Goal: Task Accomplishment & Management: Use online tool/utility

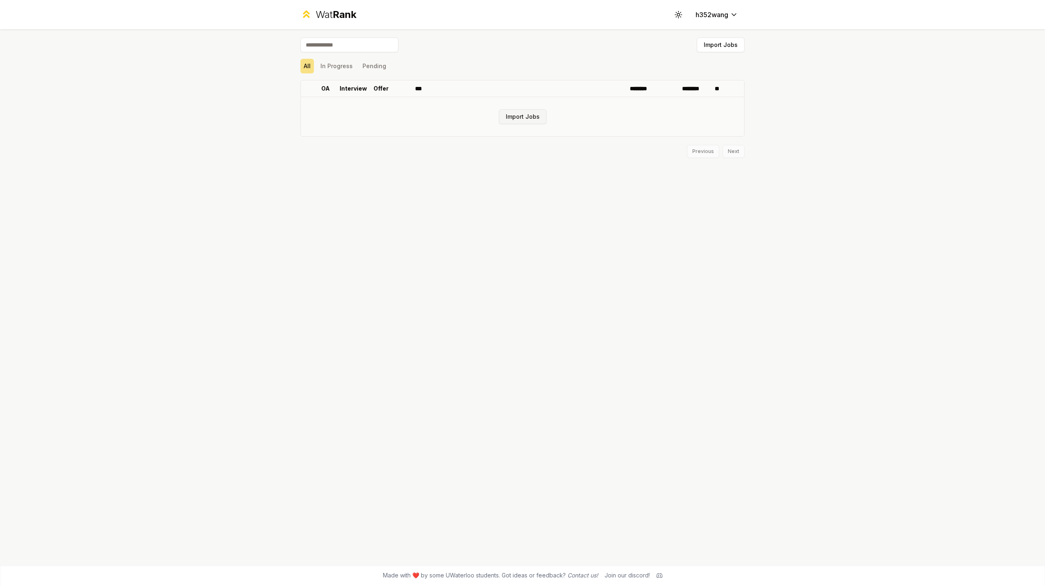
click at [503, 115] on button "Import Jobs" at bounding box center [523, 116] width 48 height 15
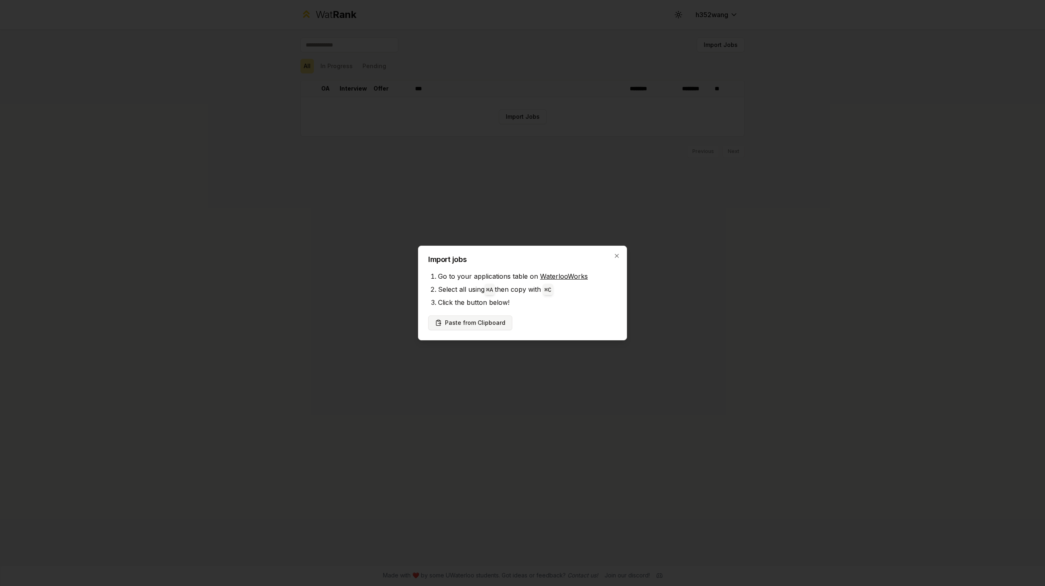
click at [484, 324] on button "Paste from Clipboard" at bounding box center [470, 323] width 84 height 15
click at [390, 377] on div at bounding box center [522, 293] width 1045 height 586
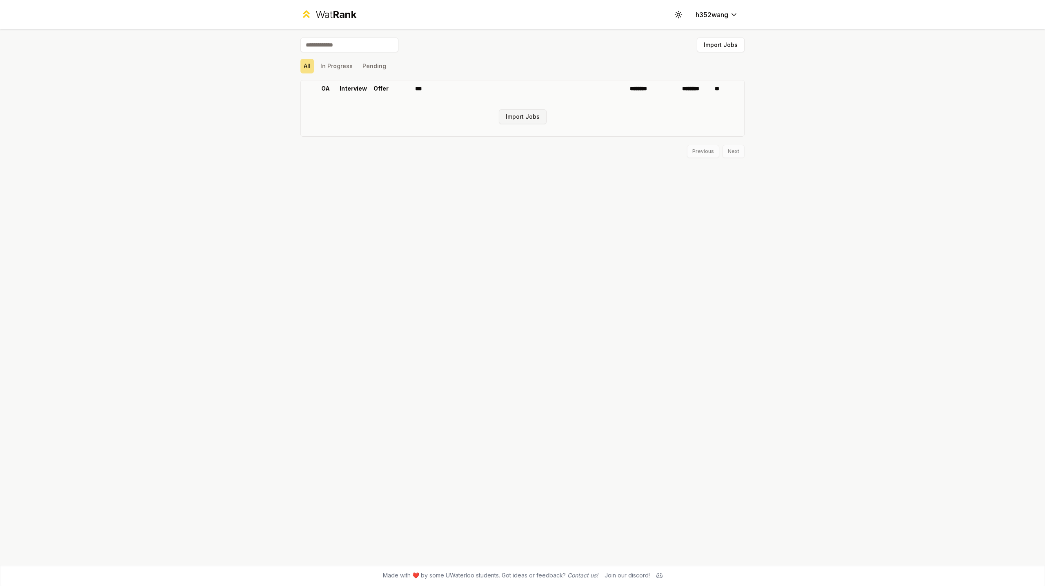
click at [504, 118] on button "Import Jobs" at bounding box center [523, 116] width 48 height 15
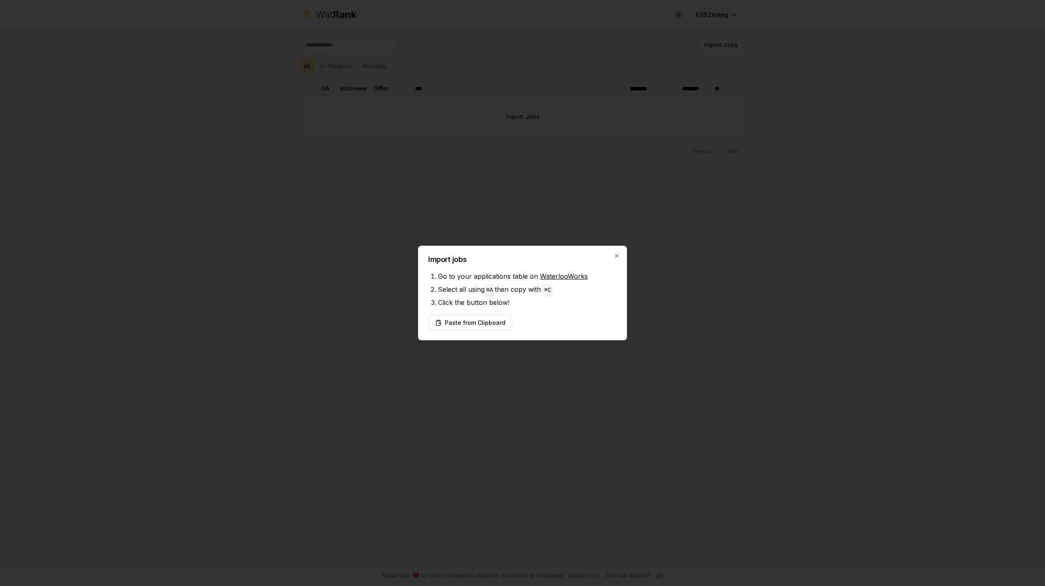
click at [494, 211] on div at bounding box center [522, 293] width 1045 height 586
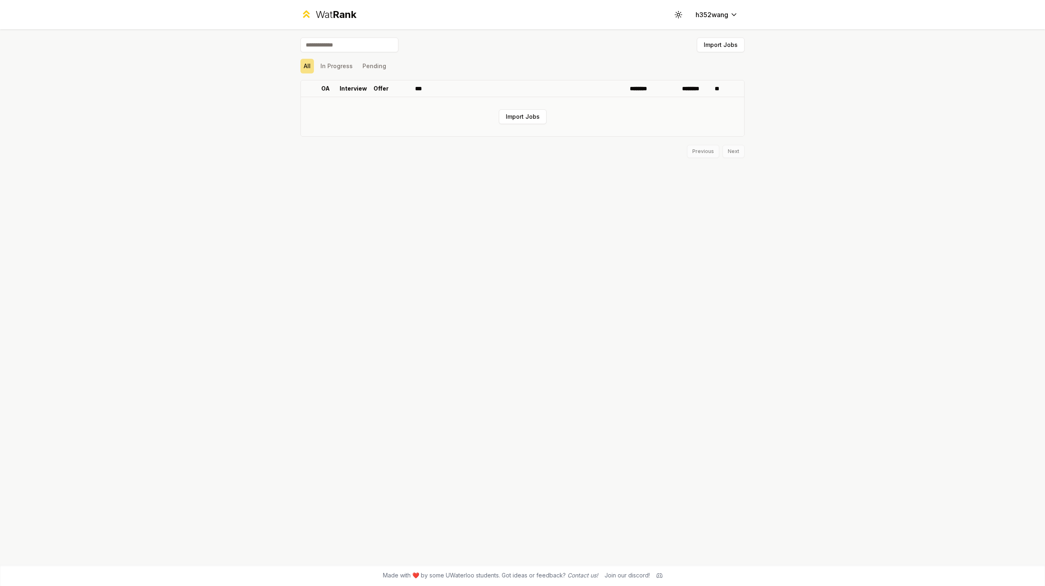
click at [528, 107] on td "Import Jobs" at bounding box center [522, 116] width 443 height 39
click at [528, 114] on button "Import Jobs" at bounding box center [523, 116] width 48 height 15
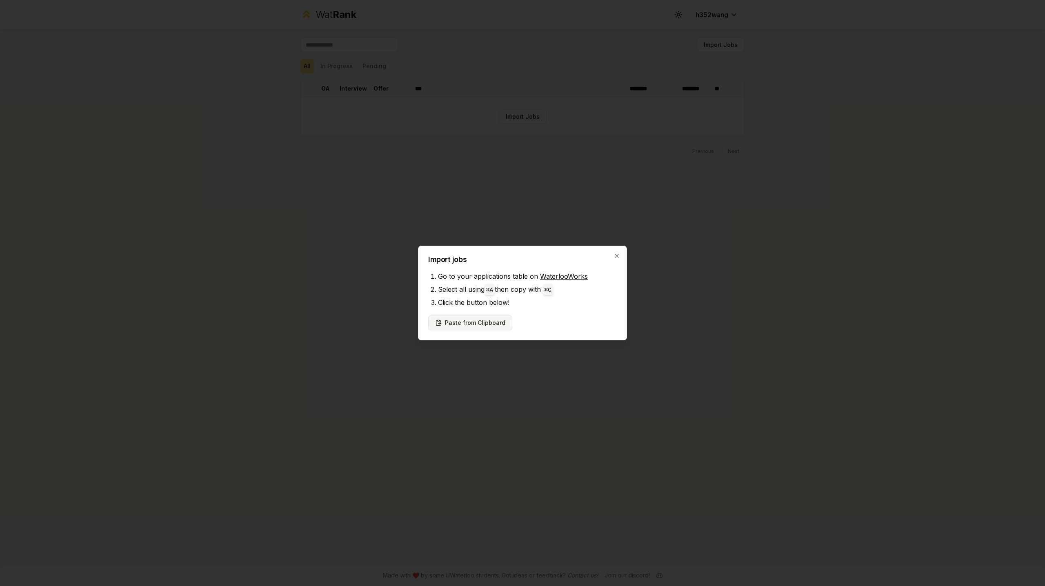
click at [495, 326] on button "Paste from Clipboard" at bounding box center [470, 323] width 84 height 15
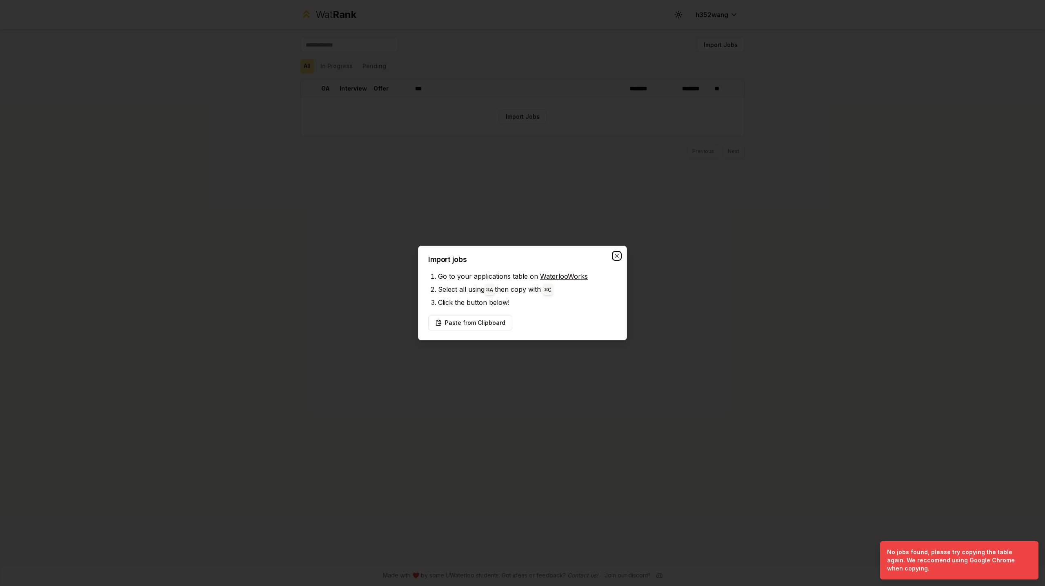
click at [614, 257] on icon "button" at bounding box center [617, 256] width 7 height 7
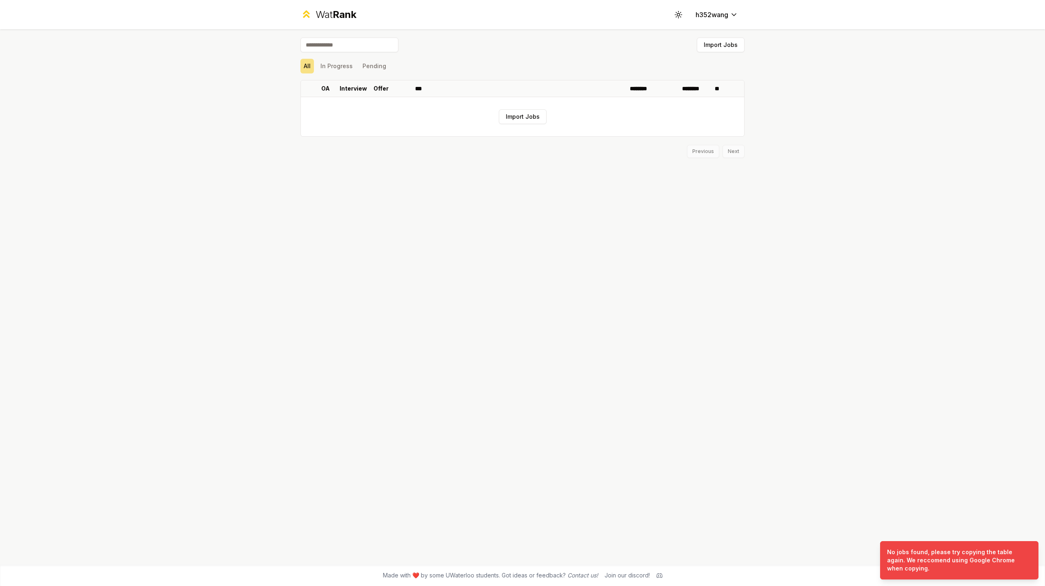
click at [604, 182] on div "Import Jobs All In Progress Pending OA Interview Offer *** ******** ******** **…" at bounding box center [522, 297] width 470 height 536
click at [576, 133] on td "Import Jobs" at bounding box center [522, 116] width 443 height 39
click at [577, 117] on td "Import Jobs" at bounding box center [522, 116] width 443 height 39
click at [352, 54] on div "Import Jobs" at bounding box center [523, 47] width 444 height 18
click at [352, 49] on input at bounding box center [350, 45] width 98 height 15
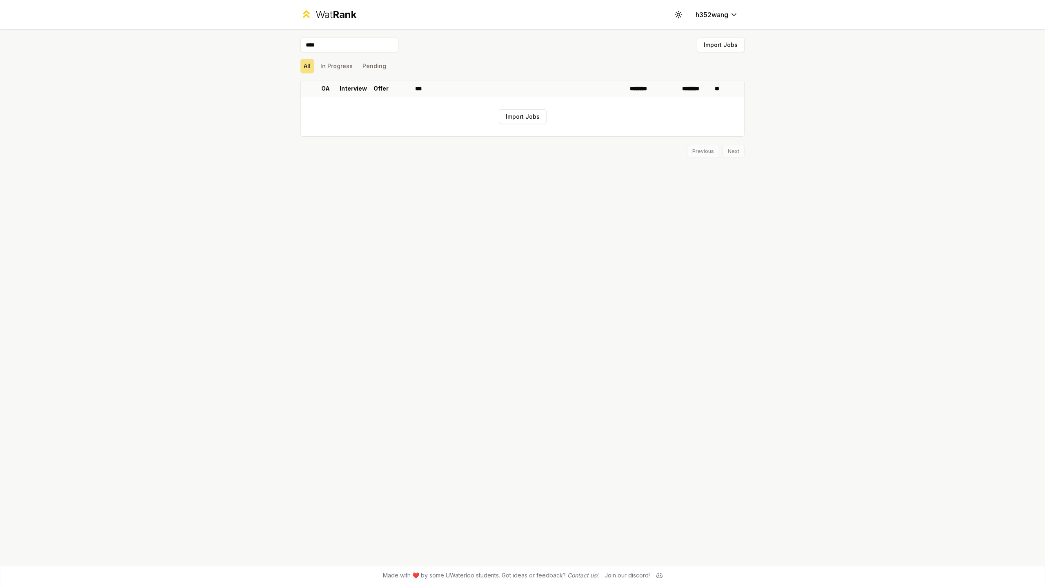
type input "****"
